Goal: Information Seeking & Learning: Learn about a topic

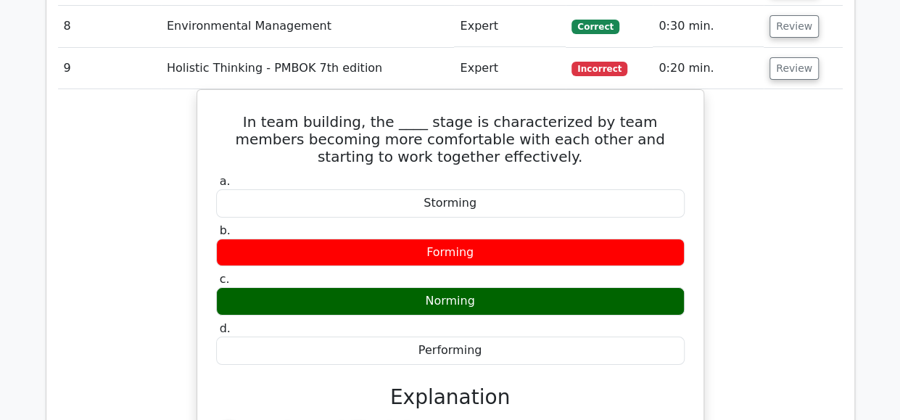
drag, startPoint x: 834, startPoint y: 97, endPoint x: 829, endPoint y: 89, distance: 9.9
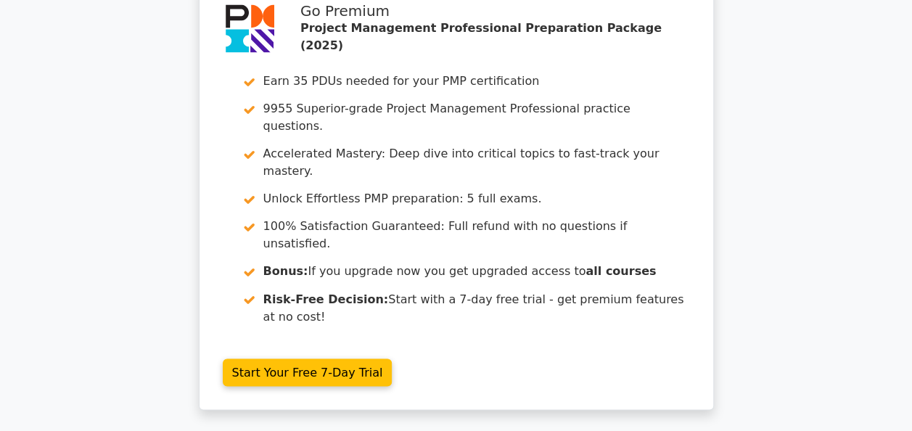
scroll to position [3805, 0]
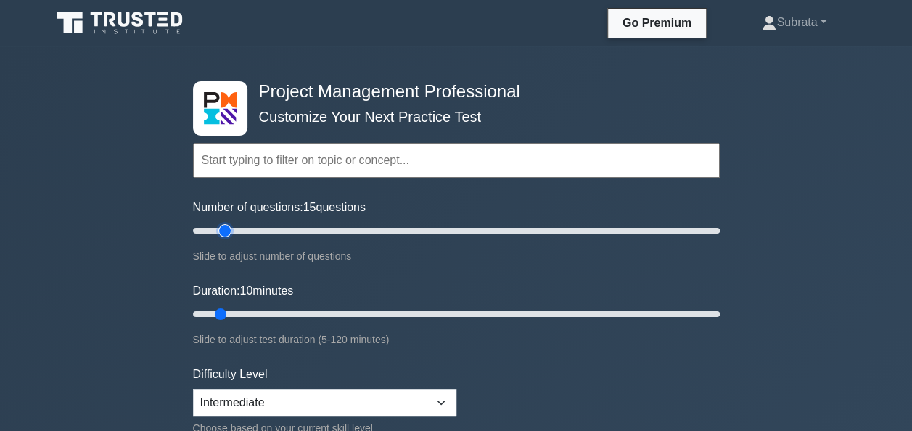
type input "15"
click at [228, 226] on input "Number of questions: 15 questions" at bounding box center [456, 230] width 527 height 17
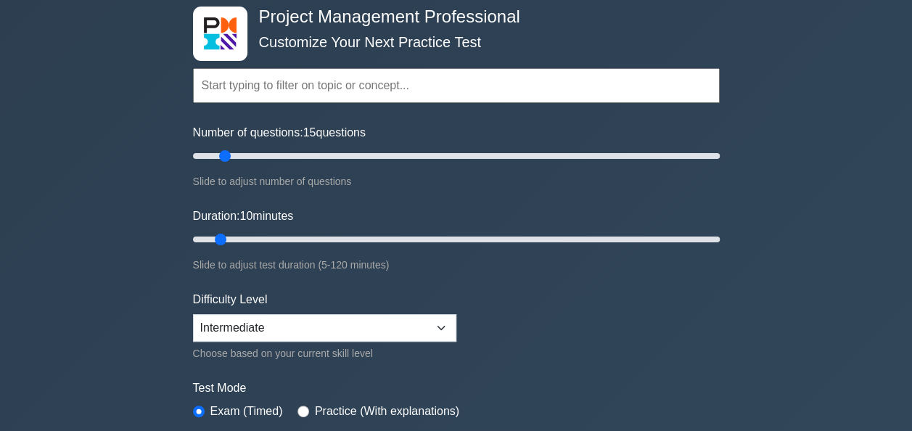
scroll to position [116, 0]
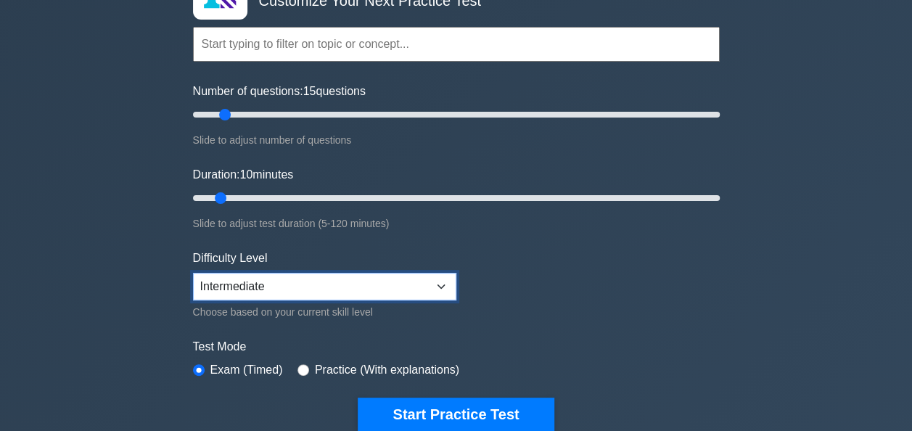
click at [229, 292] on select "Beginner Intermediate Expert" at bounding box center [324, 287] width 263 height 28
select select "expert"
click at [193, 273] on select "Beginner Intermediate Expert" at bounding box center [324, 287] width 263 height 28
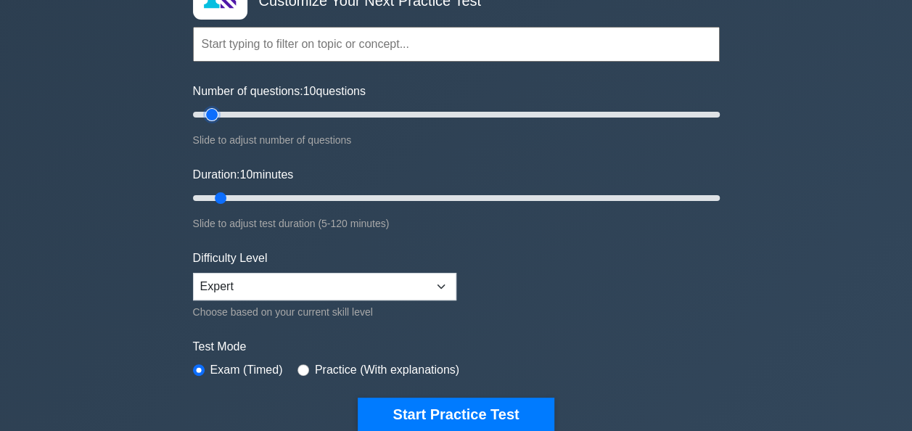
type input "10"
click at [216, 109] on input "Number of questions: 10 questions" at bounding box center [456, 114] width 527 height 17
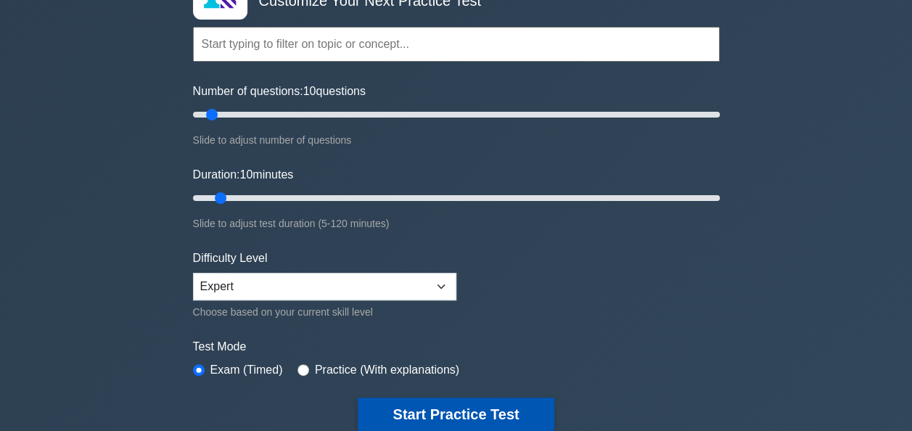
click at [425, 411] on button "Start Practice Test" at bounding box center [456, 414] width 196 height 33
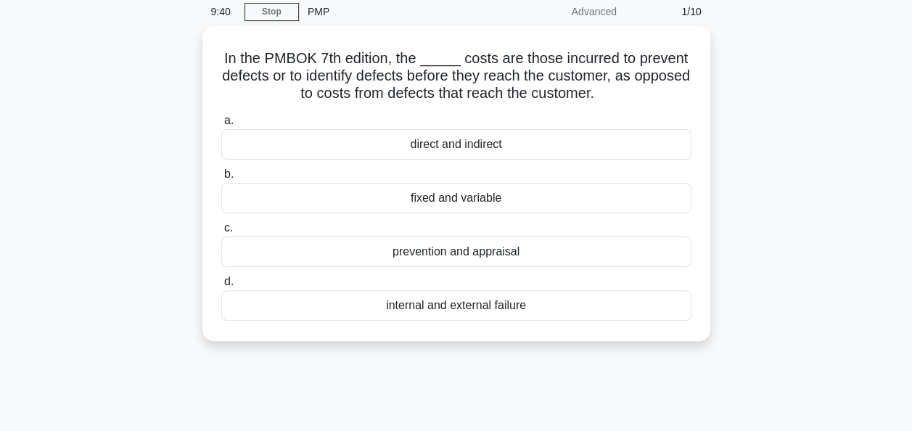
scroll to position [87, 0]
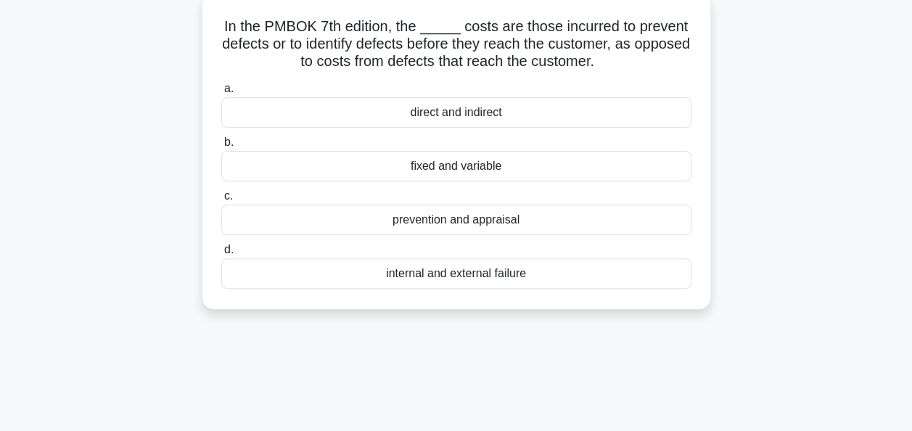
click at [485, 223] on div "prevention and appraisal" at bounding box center [456, 220] width 470 height 30
click at [221, 201] on input "c. prevention and appraisal" at bounding box center [221, 196] width 0 height 9
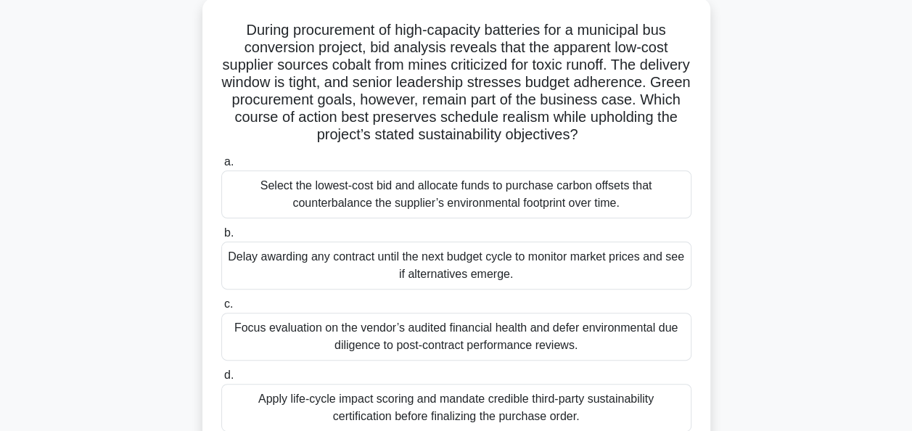
scroll to position [116, 0]
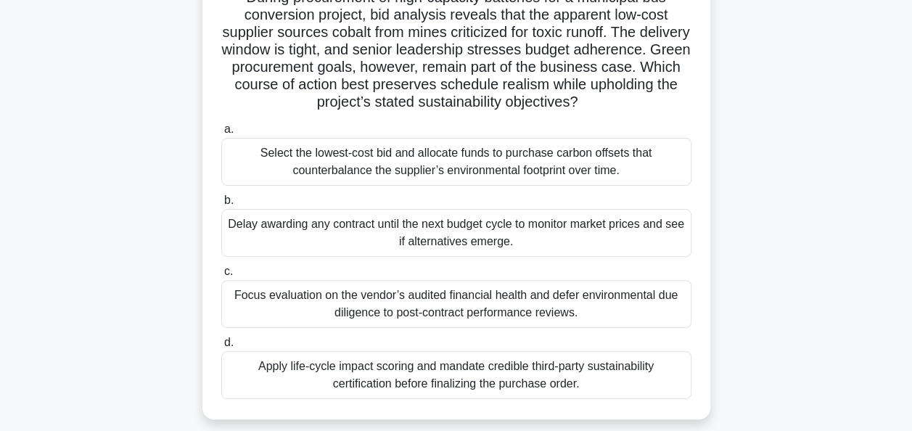
click at [589, 295] on div "Focus evaluation on the vendor’s audited financial health and defer environment…" at bounding box center [456, 304] width 470 height 48
click at [221, 276] on input "c. Focus evaluation on the vendor’s audited financial health and defer environm…" at bounding box center [221, 271] width 0 height 9
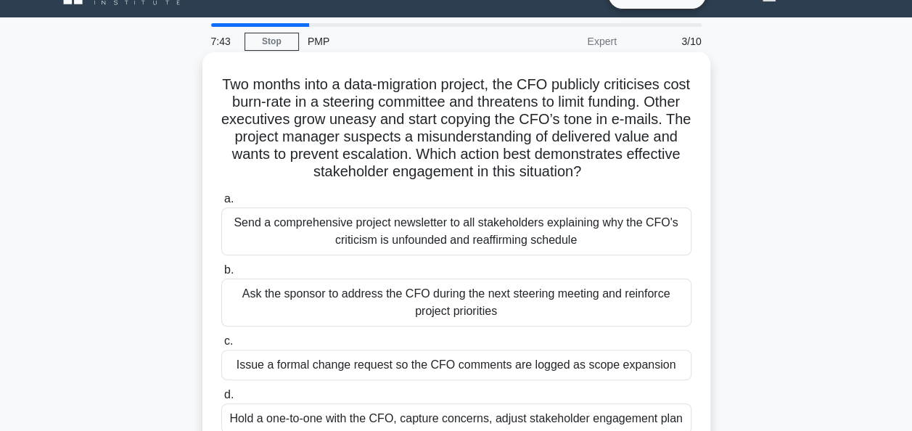
scroll to position [58, 0]
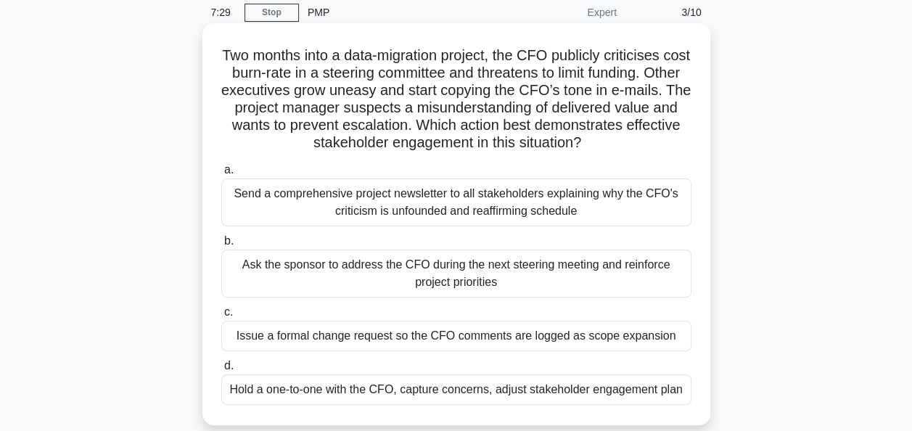
click at [362, 202] on div "Send a comprehensive project newsletter to all stakeholders explaining why the …" at bounding box center [456, 203] width 470 height 48
click at [221, 175] on input "a. Send a comprehensive project newsletter to all stakeholders explaining why t…" at bounding box center [221, 169] width 0 height 9
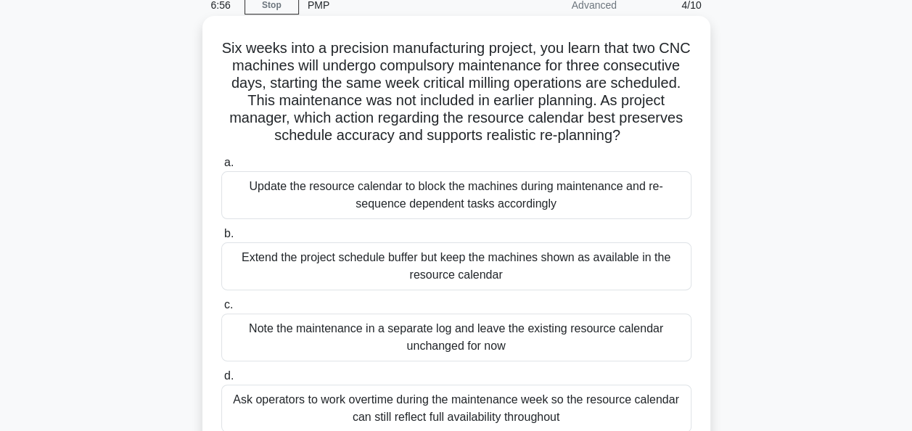
scroll to position [87, 0]
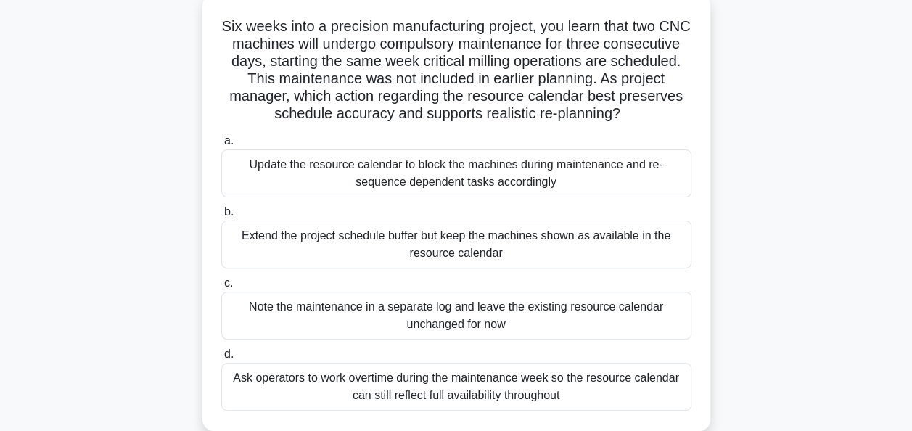
click at [398, 183] on div "Update the resource calendar to block the machines during maintenance and re-se…" at bounding box center [456, 173] width 470 height 48
click at [221, 146] on input "a. Update the resource calendar to block the machines during maintenance and re…" at bounding box center [221, 140] width 0 height 9
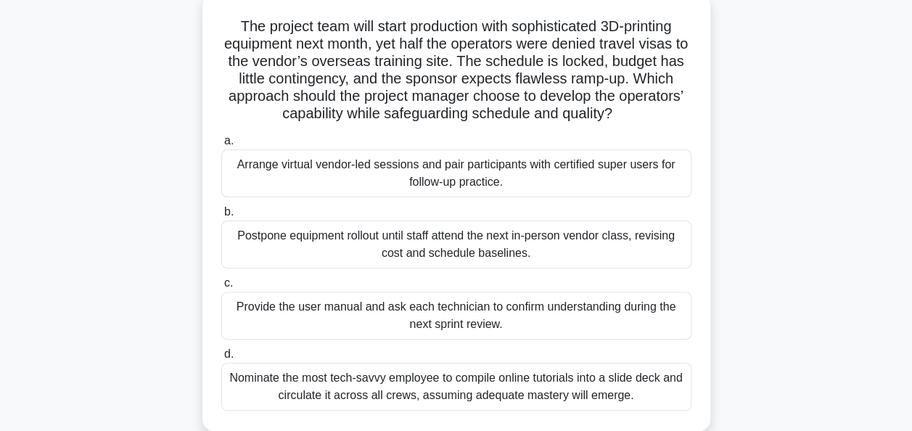
click at [455, 179] on div "Arrange virtual vendor-led sessions and pair participants with certified super …" at bounding box center [456, 173] width 470 height 48
click at [221, 146] on input "a. Arrange virtual vendor-led sessions and pair participants with certified sup…" at bounding box center [221, 140] width 0 height 9
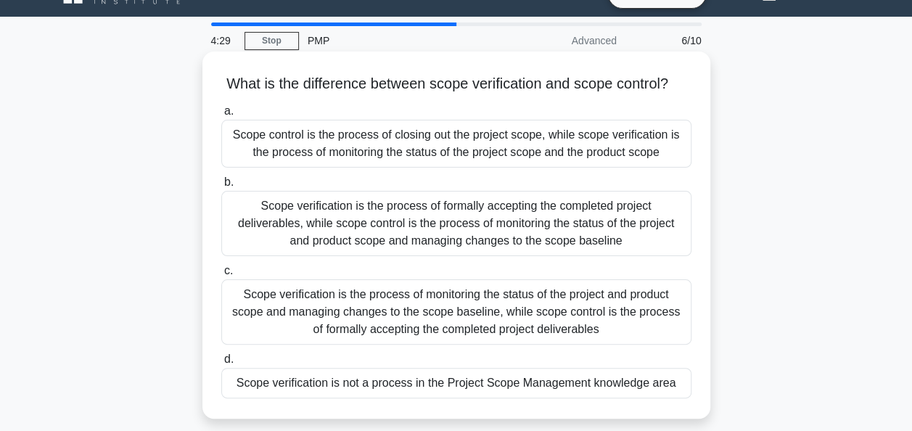
scroll to position [58, 0]
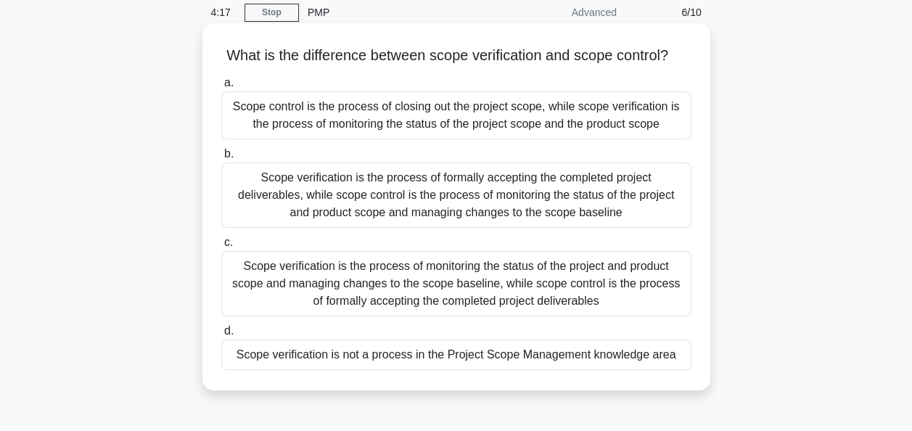
click at [381, 370] on div "Scope verification is not a process in the Project Scope Management knowledge a…" at bounding box center [456, 355] width 470 height 30
click at [221, 336] on input "d. Scope verification is not a process in the Project Scope Management knowledg…" at bounding box center [221, 331] width 0 height 9
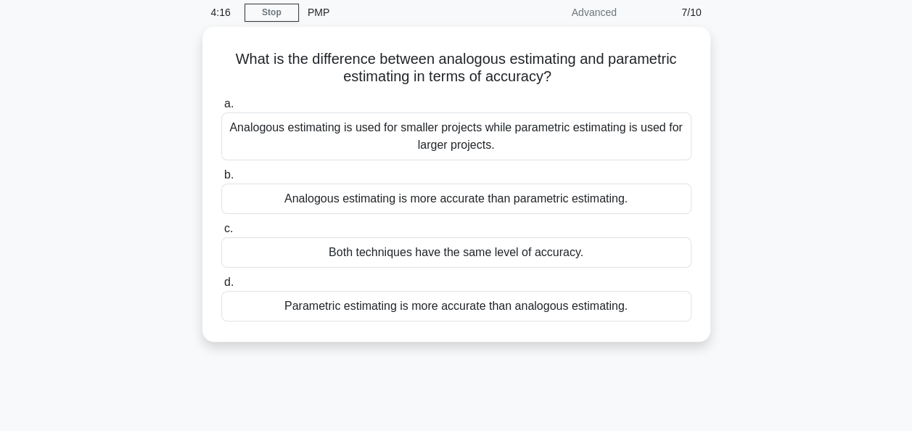
scroll to position [0, 0]
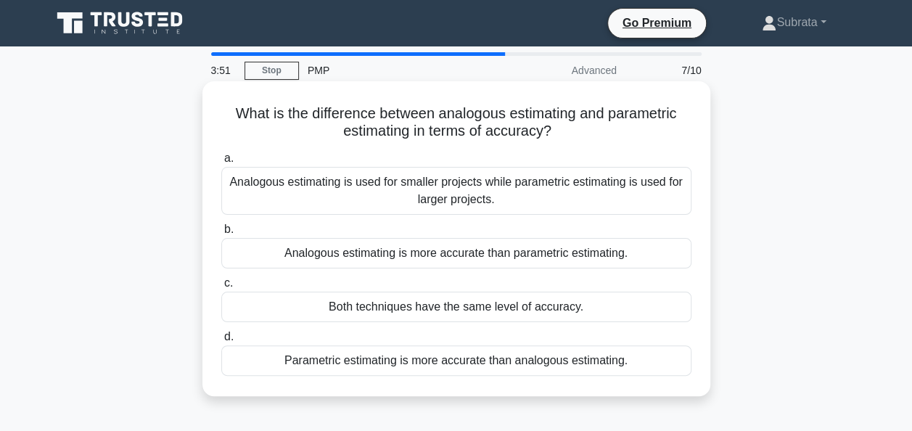
click at [435, 313] on div "Both techniques have the same level of accuracy." at bounding box center [456, 307] width 470 height 30
click at [221, 288] on input "c. Both techniques have the same level of accuracy." at bounding box center [221, 283] width 0 height 9
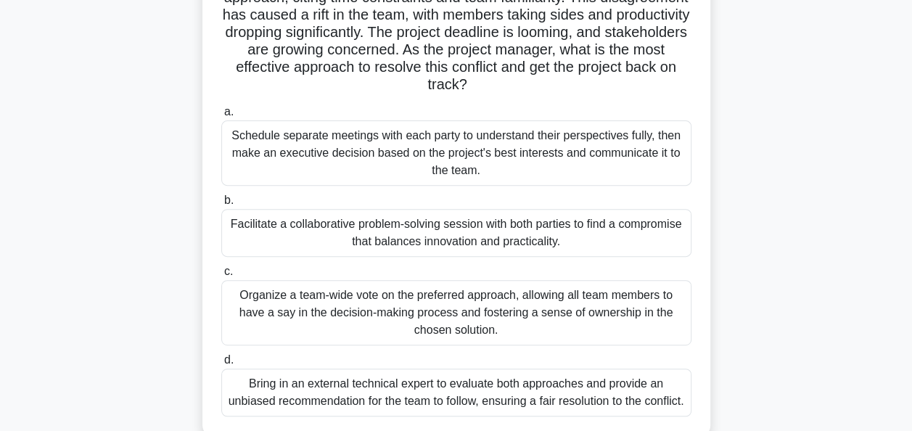
scroll to position [232, 0]
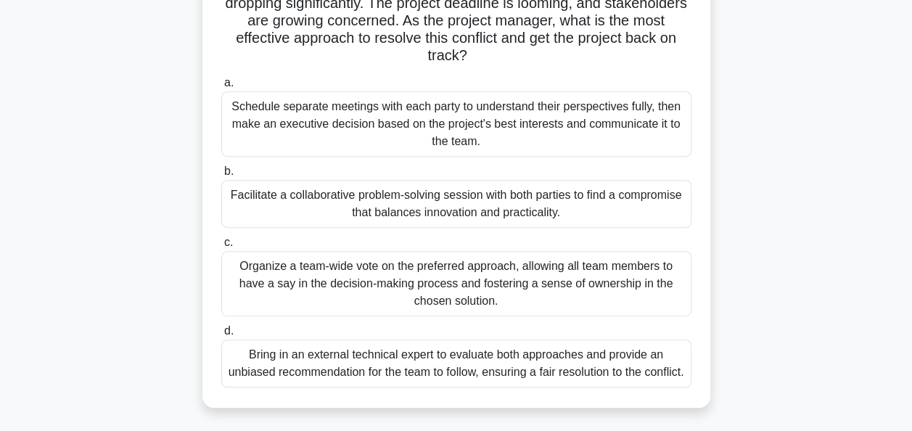
click at [458, 192] on div "Facilitate a collaborative problem-solving session with both parties to find a …" at bounding box center [456, 204] width 470 height 48
click at [221, 176] on input "b. Facilitate a collaborative problem-solving session with both parties to find…" at bounding box center [221, 171] width 0 height 9
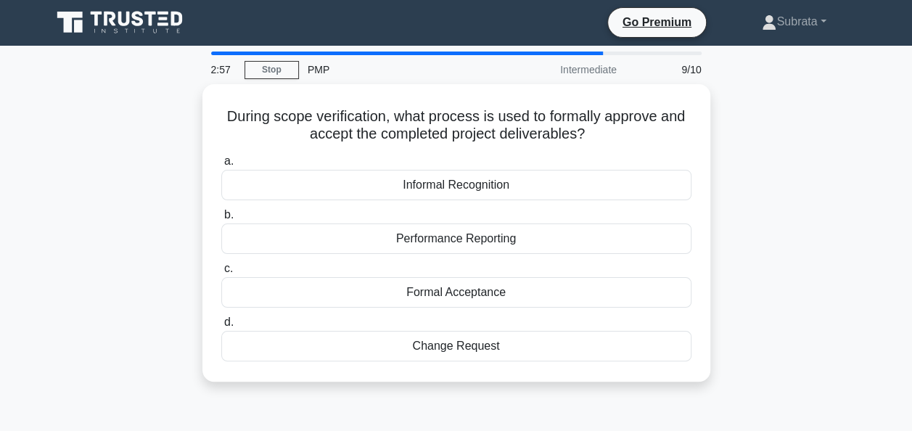
scroll to position [0, 0]
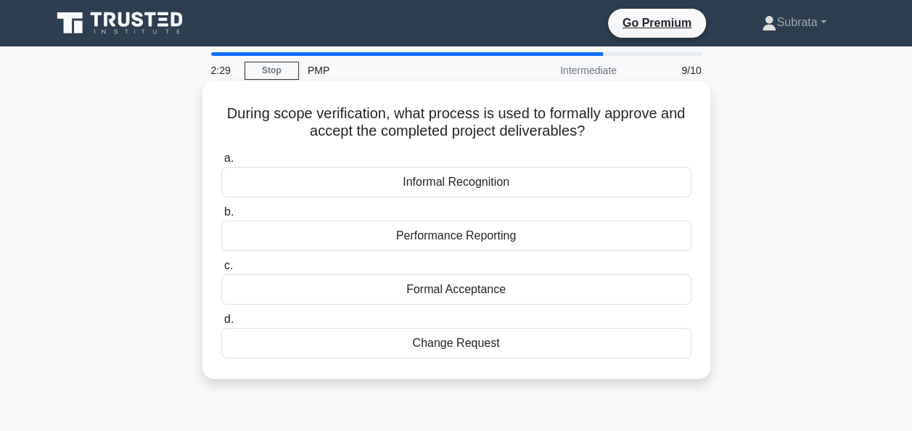
click at [430, 295] on div "Formal Acceptance" at bounding box center [456, 289] width 470 height 30
click at [221, 271] on input "c. Formal Acceptance" at bounding box center [221, 265] width 0 height 9
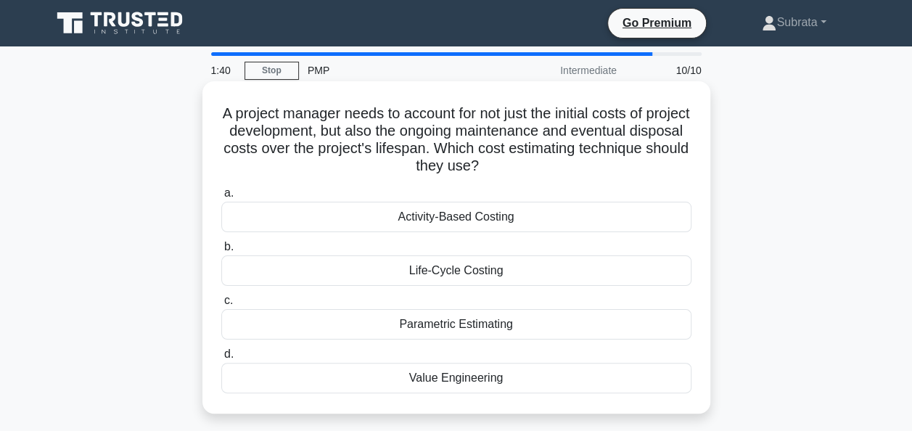
click at [460, 273] on div "Life-Cycle Costing" at bounding box center [456, 270] width 470 height 30
click at [221, 252] on input "b. Life-Cycle Costing" at bounding box center [221, 246] width 0 height 9
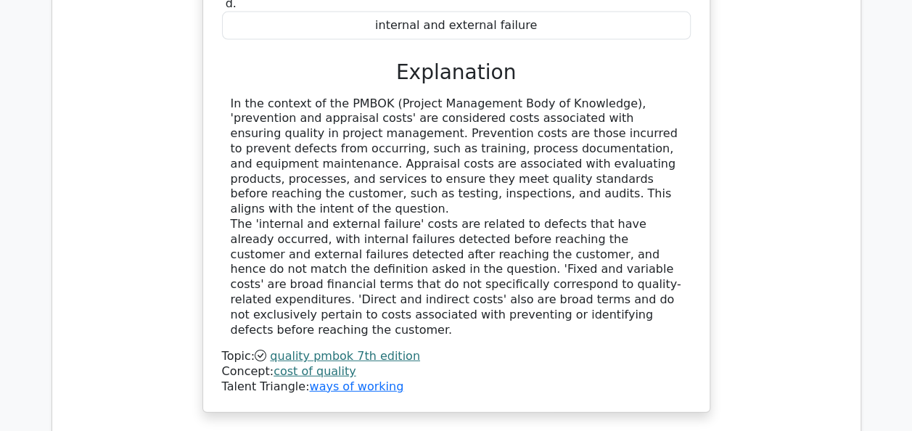
scroll to position [1771, 0]
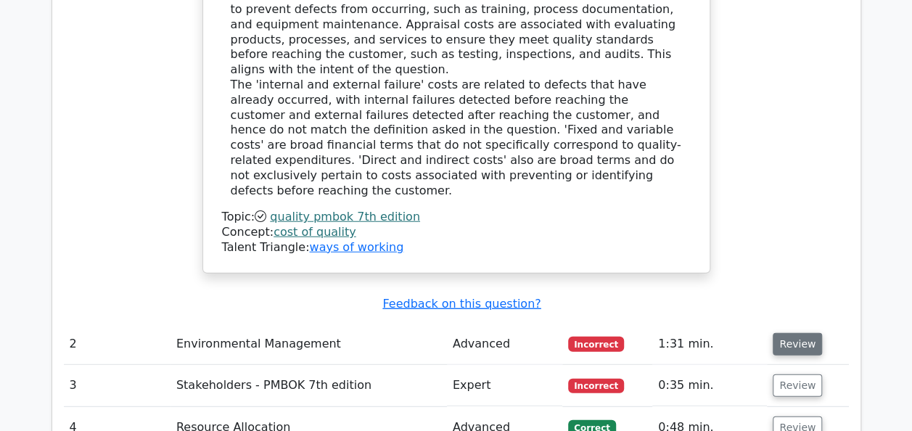
click at [797, 333] on button "Review" at bounding box center [797, 344] width 49 height 22
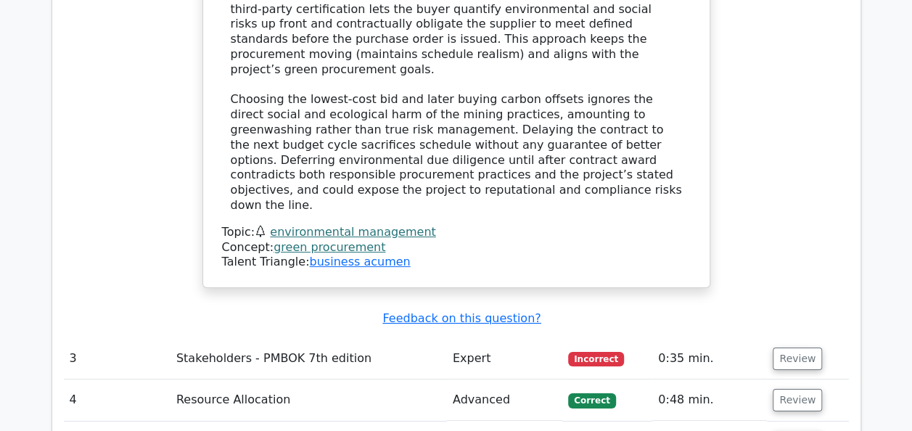
scroll to position [2670, 0]
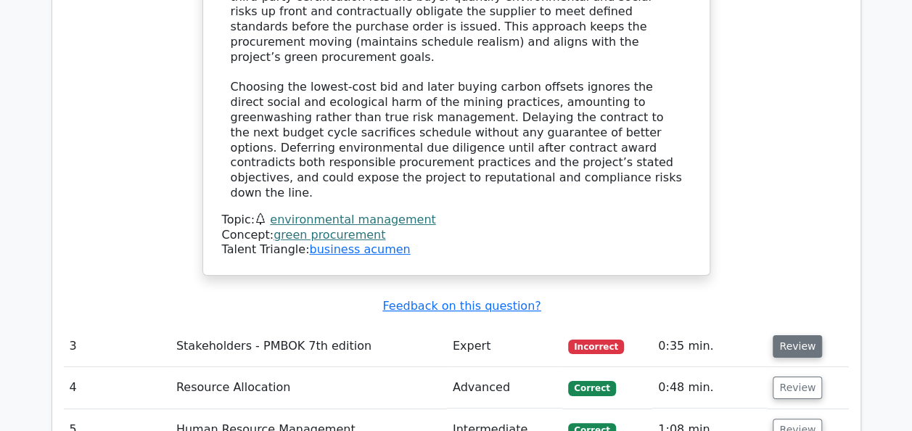
click at [782, 335] on button "Review" at bounding box center [797, 346] width 49 height 22
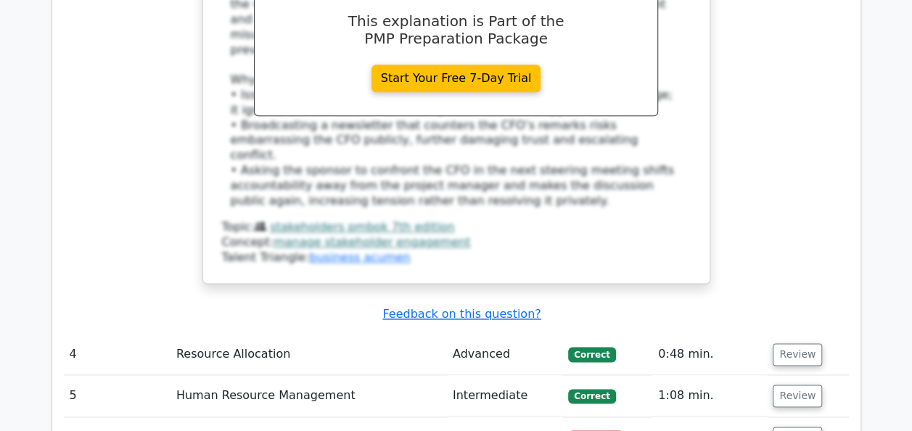
scroll to position [3541, 0]
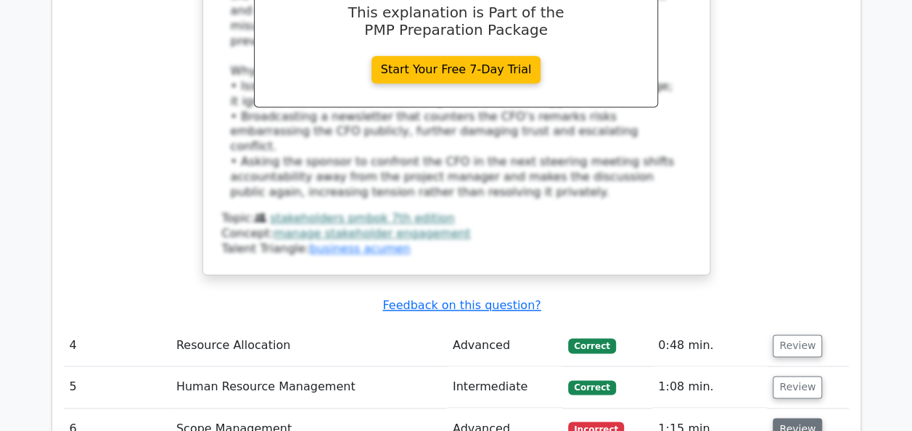
click at [796, 418] on button "Review" at bounding box center [797, 429] width 49 height 22
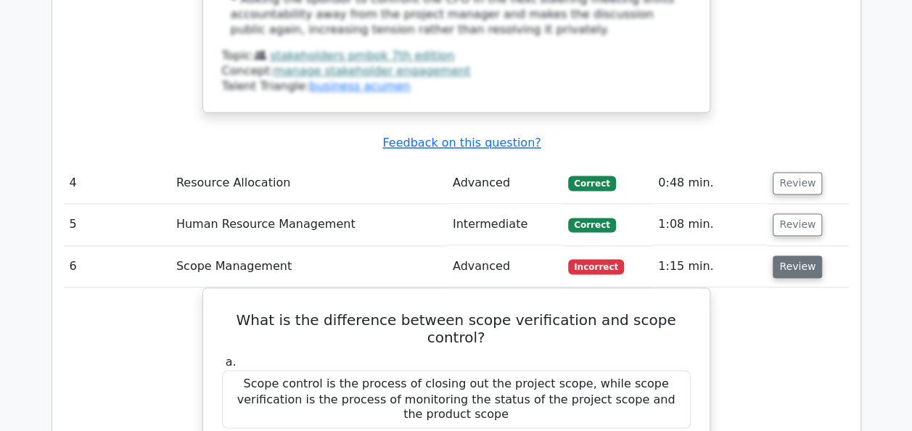
scroll to position [3715, 0]
